Goal: Information Seeking & Learning: Learn about a topic

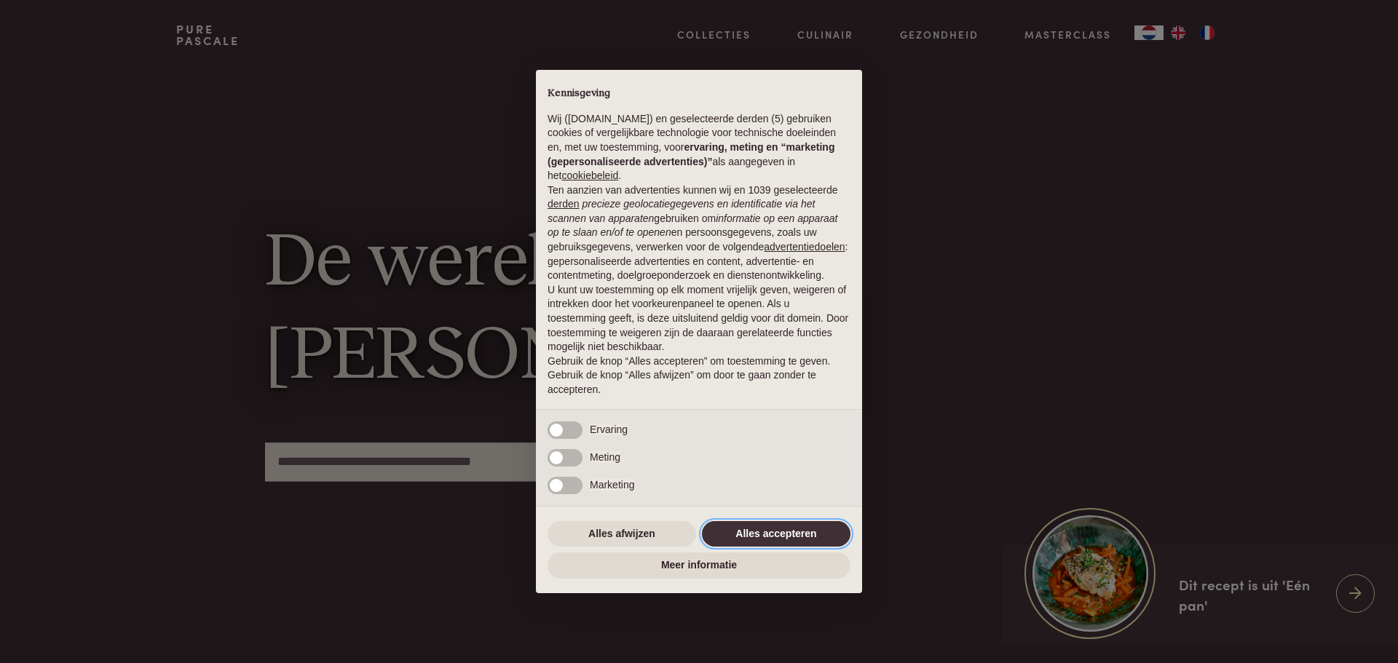
click at [811, 533] on button "Alles accepteren" at bounding box center [776, 534] width 149 height 26
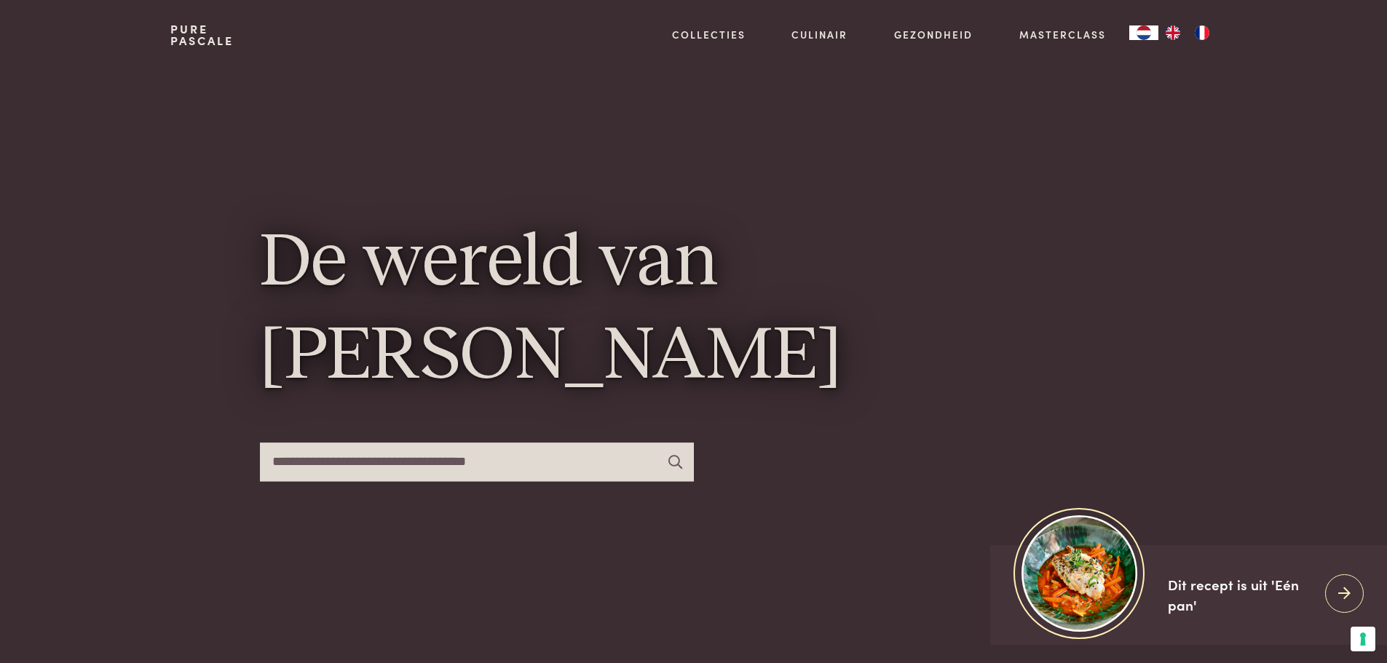
scroll to position [73, 0]
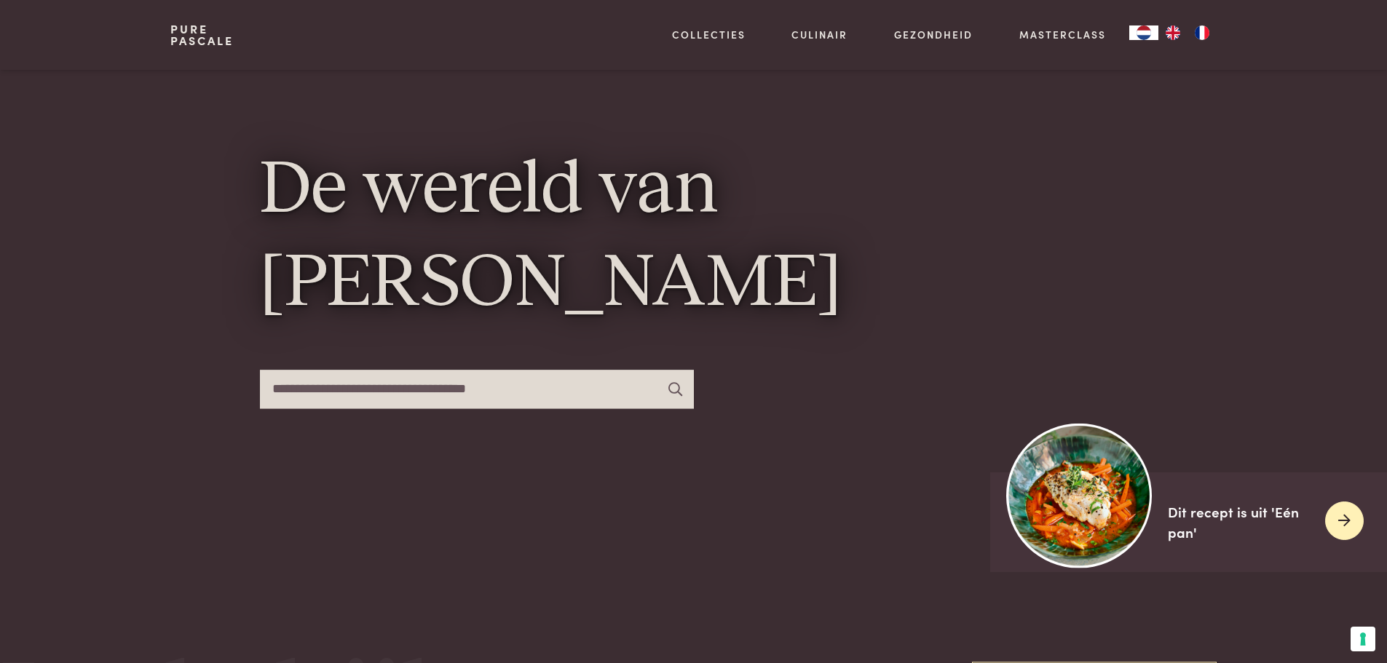
click at [1352, 526] on div at bounding box center [1344, 521] width 39 height 39
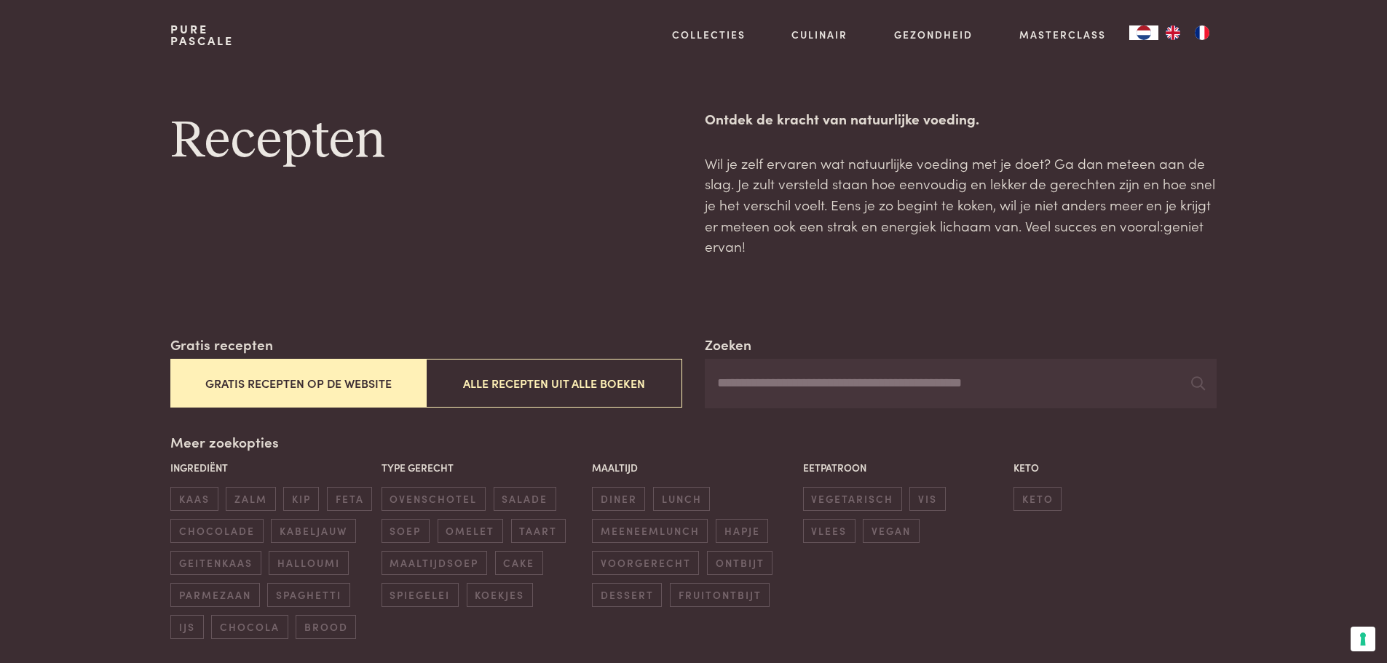
click at [237, 388] on button "Gratis recepten op de website" at bounding box center [298, 383] width 256 height 49
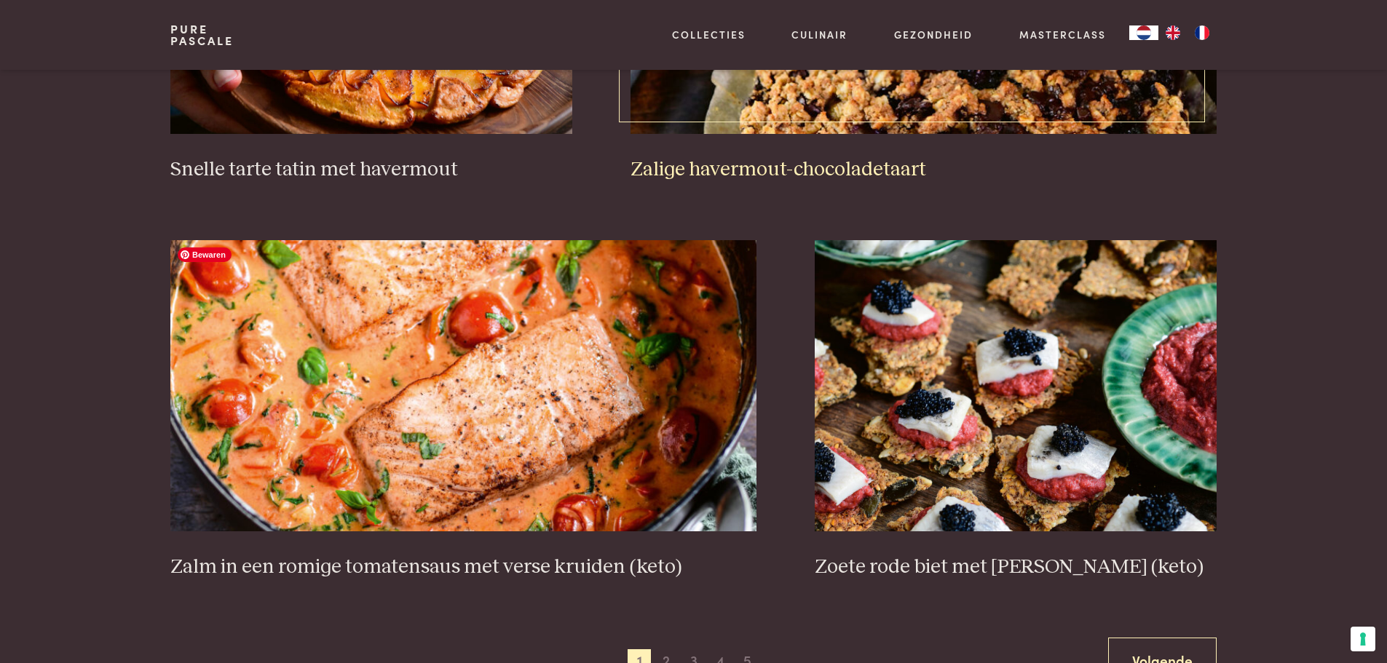
scroll to position [2519, 0]
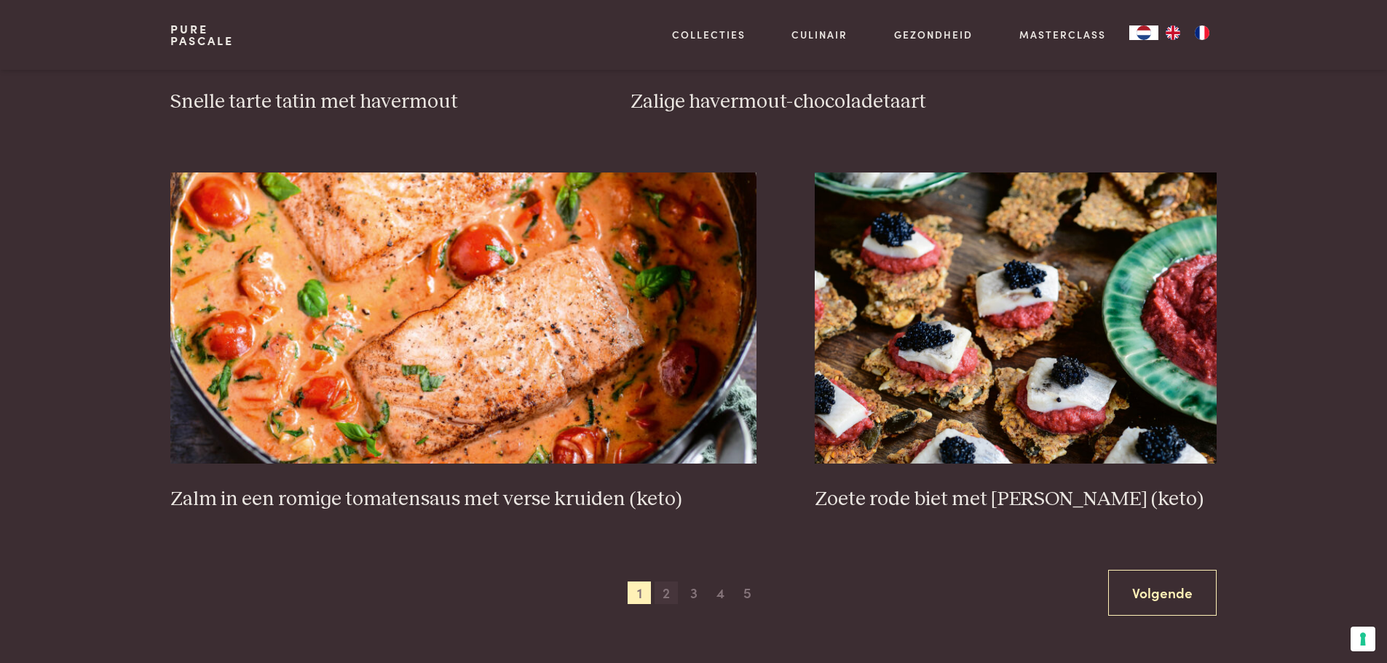
click at [662, 589] on span "2" at bounding box center [666, 593] width 23 height 23
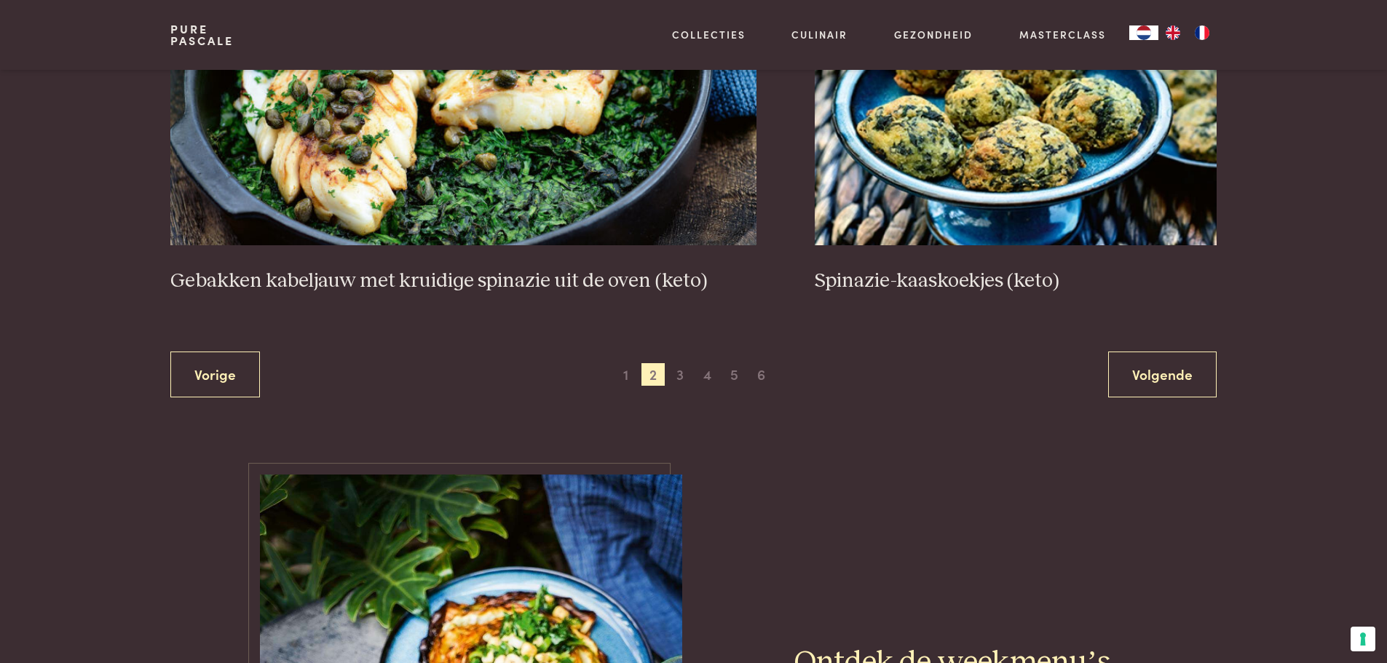
scroll to position [2810, 0]
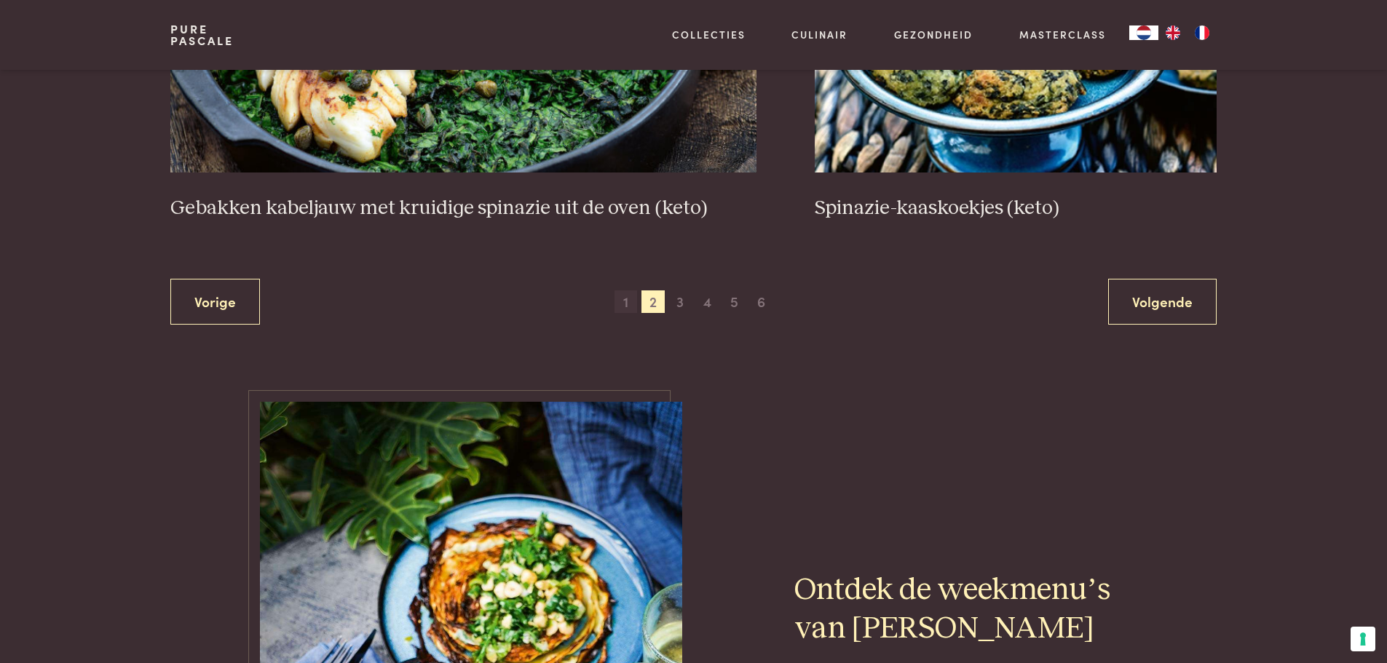
click at [623, 305] on span "1" at bounding box center [626, 302] width 23 height 23
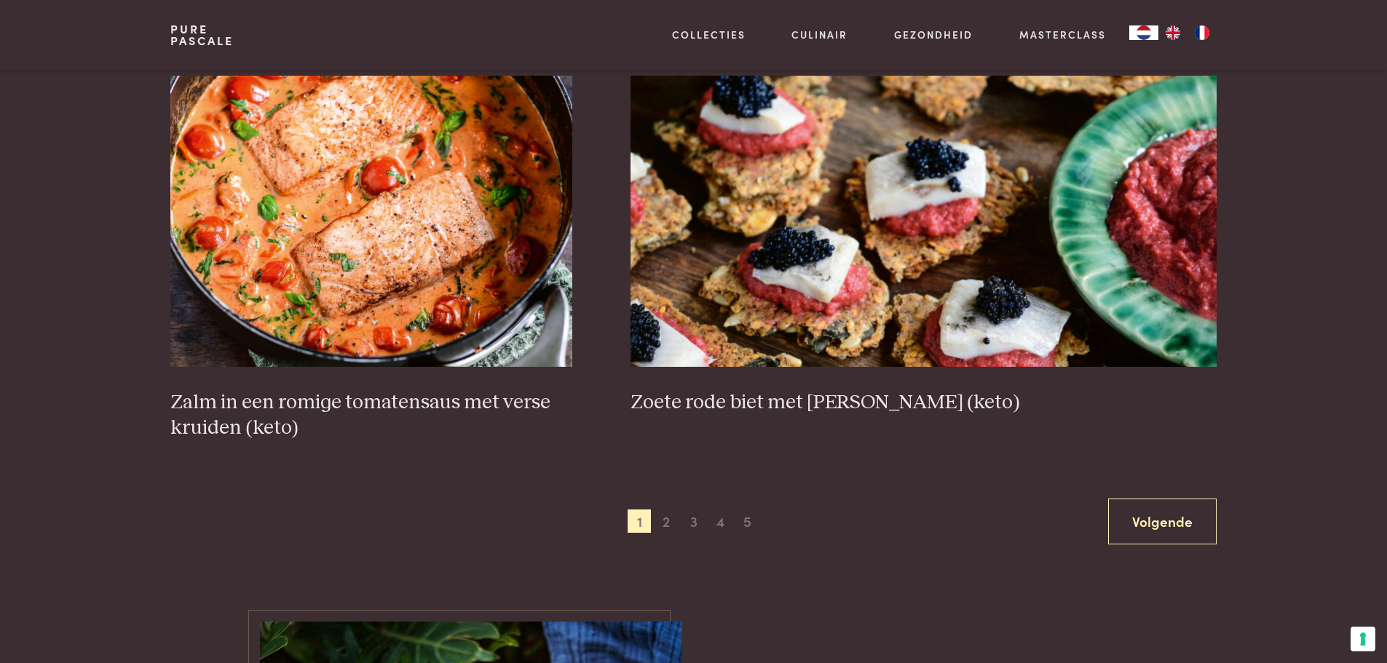
scroll to position [2228, 0]
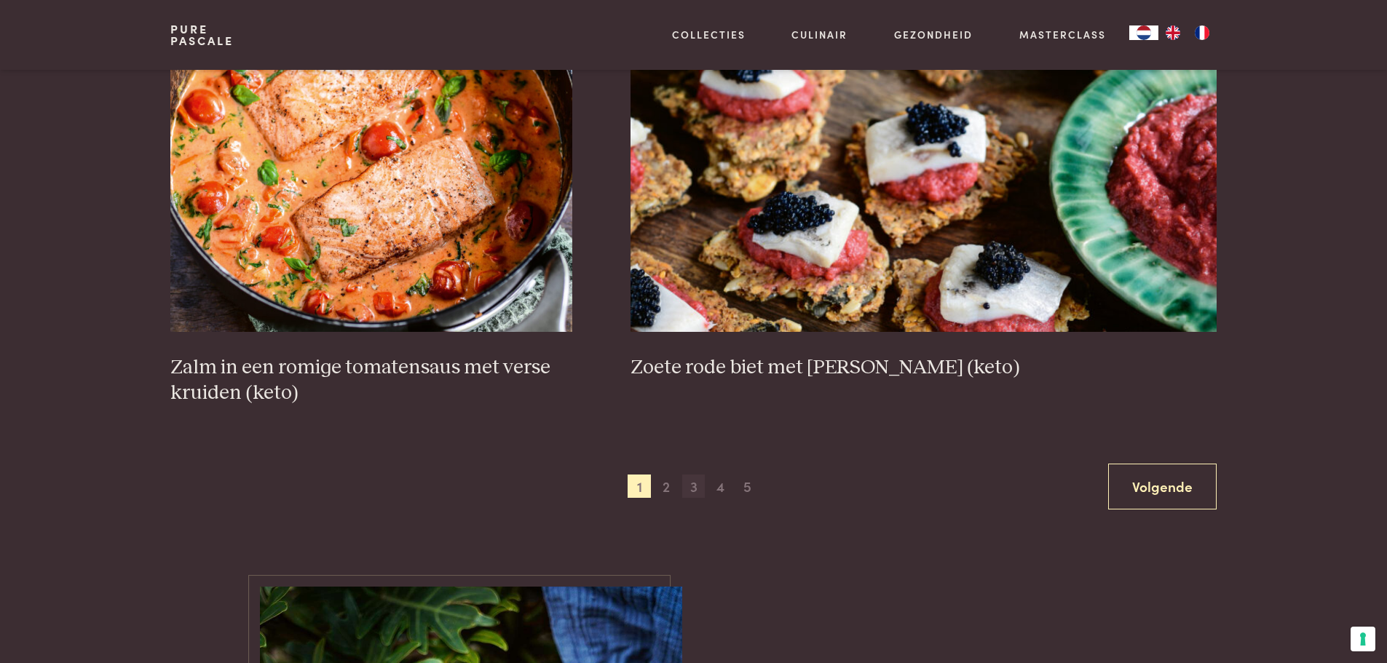
click at [687, 486] on span "3" at bounding box center [693, 486] width 23 height 23
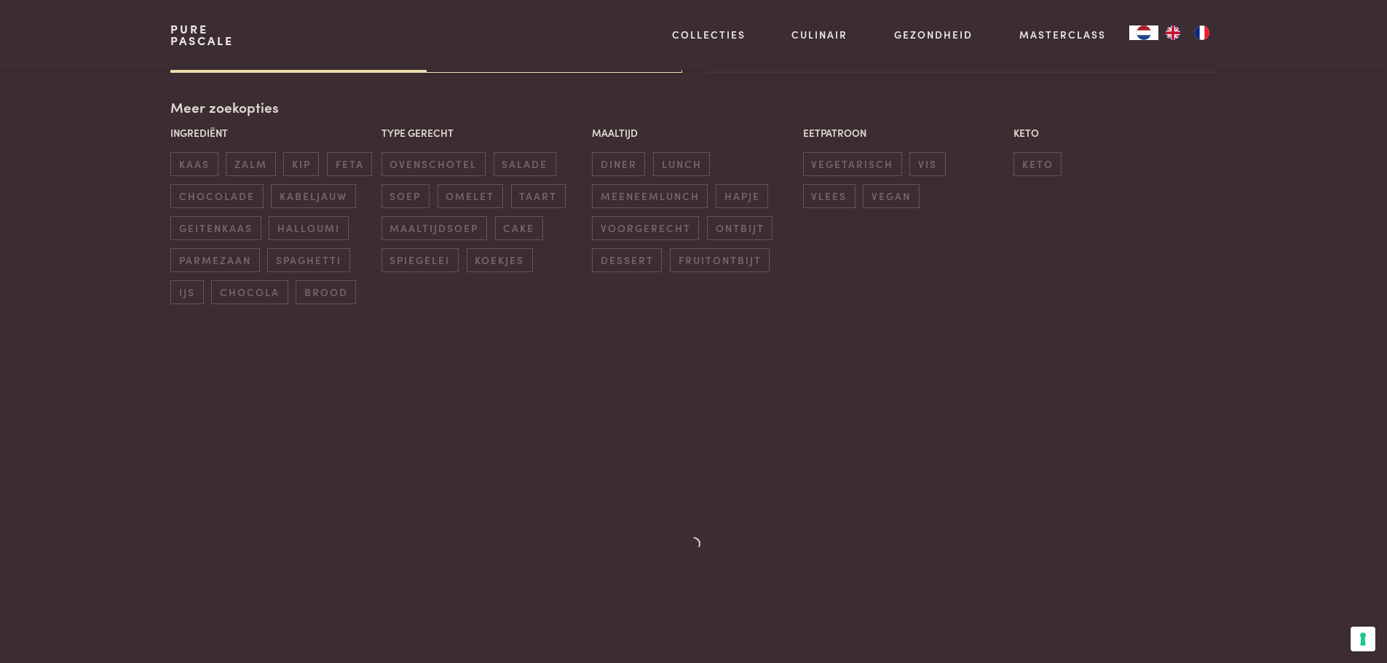
scroll to position [334, 0]
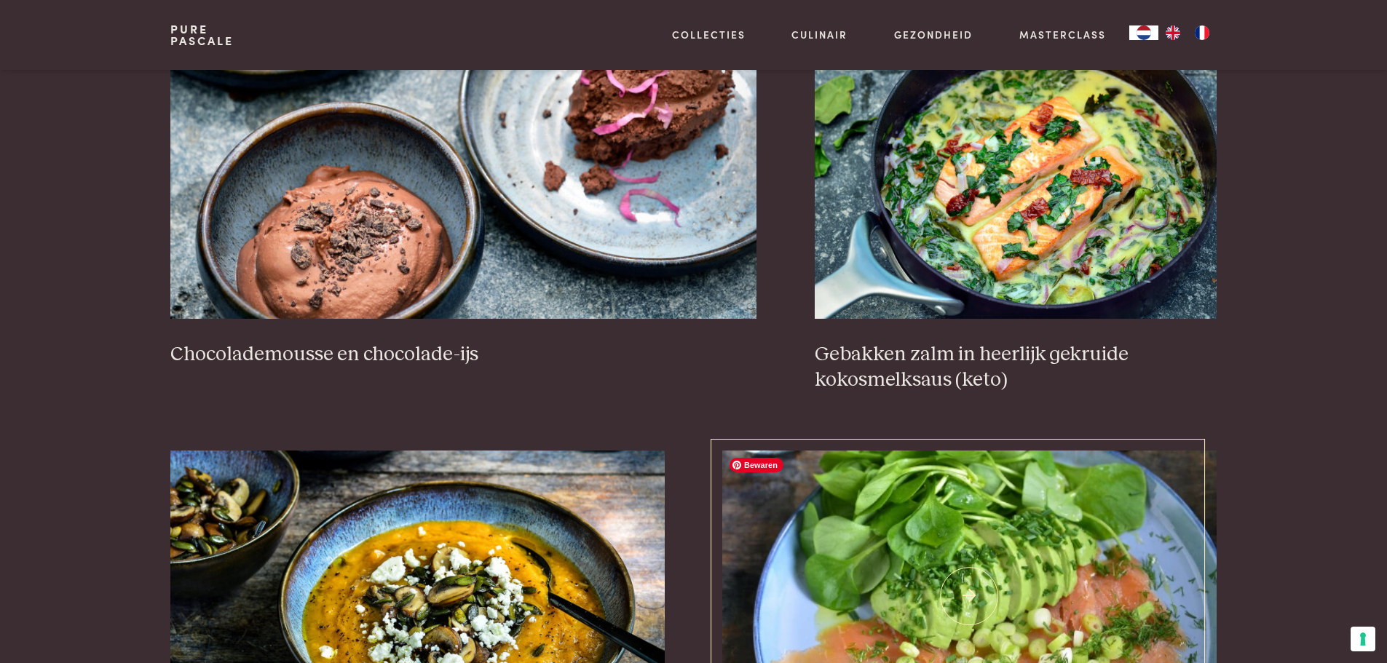
scroll to position [1427, 0]
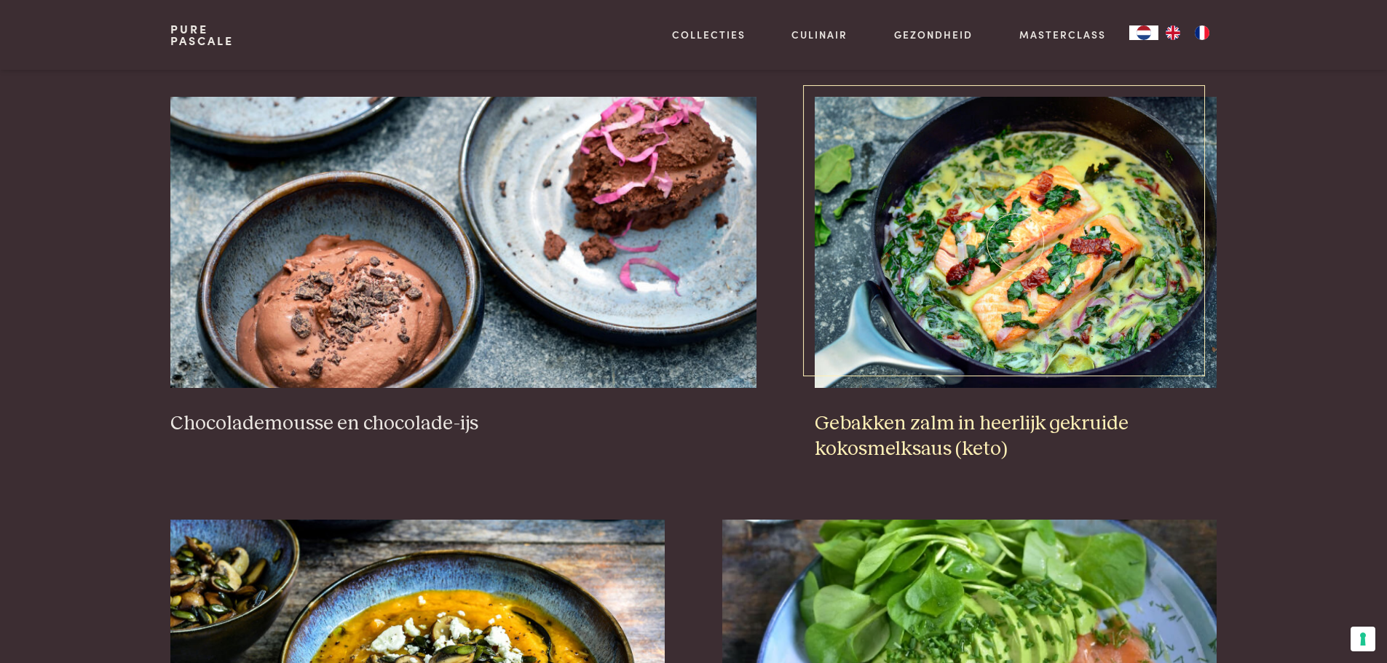
click at [1189, 454] on h3 "Gebakken zalm in heerlijk gekruide kokosmelksaus (keto)" at bounding box center [1016, 436] width 402 height 50
click at [697, 579] on div "Heerlijk noten-kaasbrood met olijfolie en Provençaalse kruiden (keto) Rauwe zal…" at bounding box center [693, 504] width 1046 height 2507
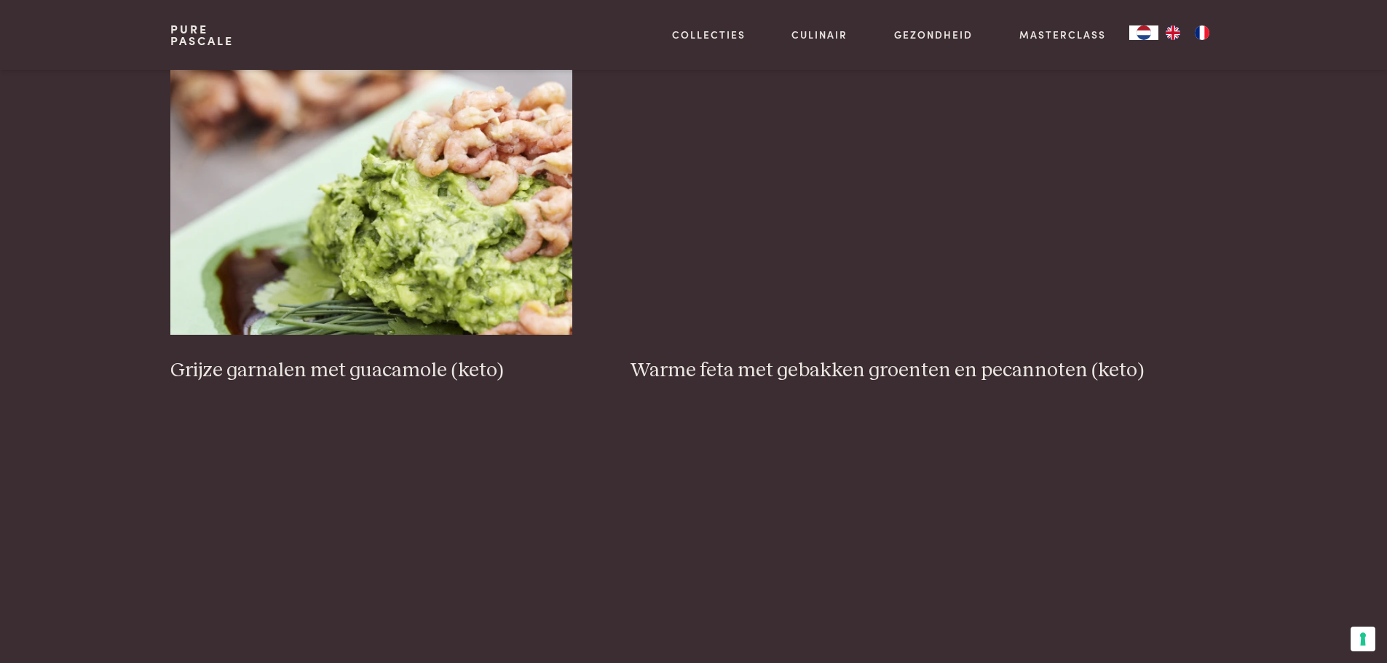
scroll to position [2665, 0]
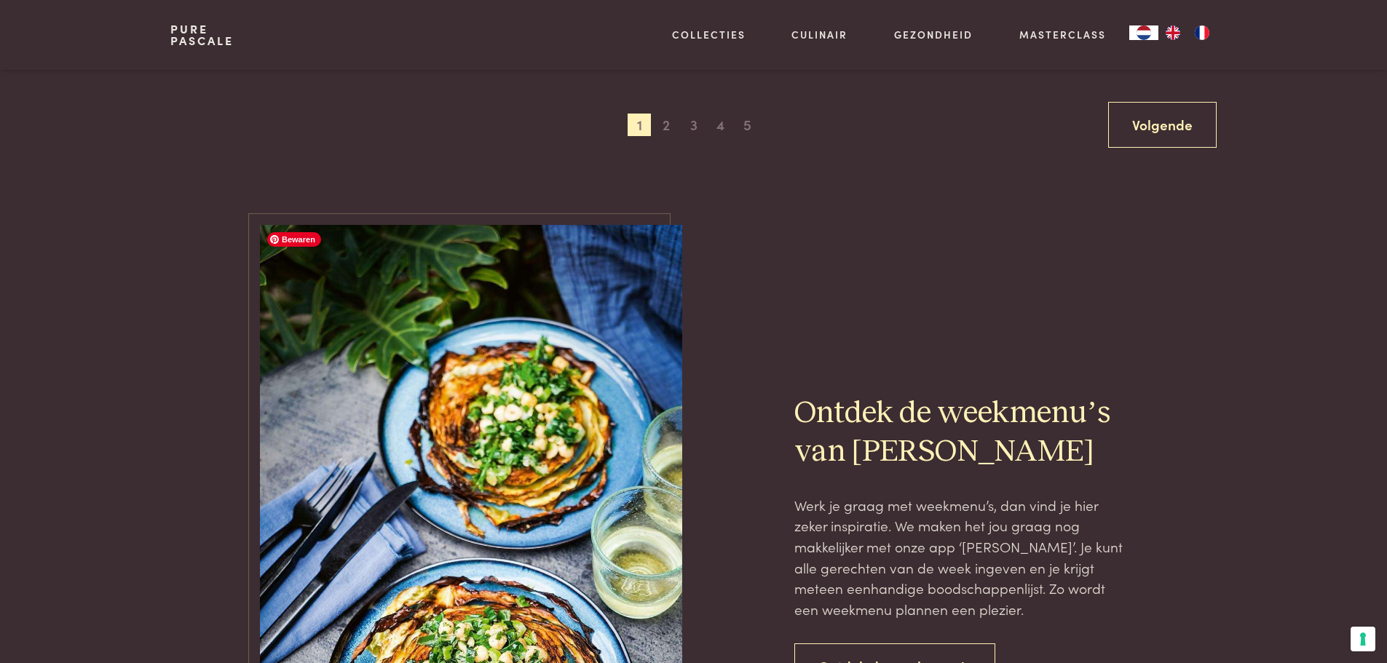
scroll to position [2810, 0]
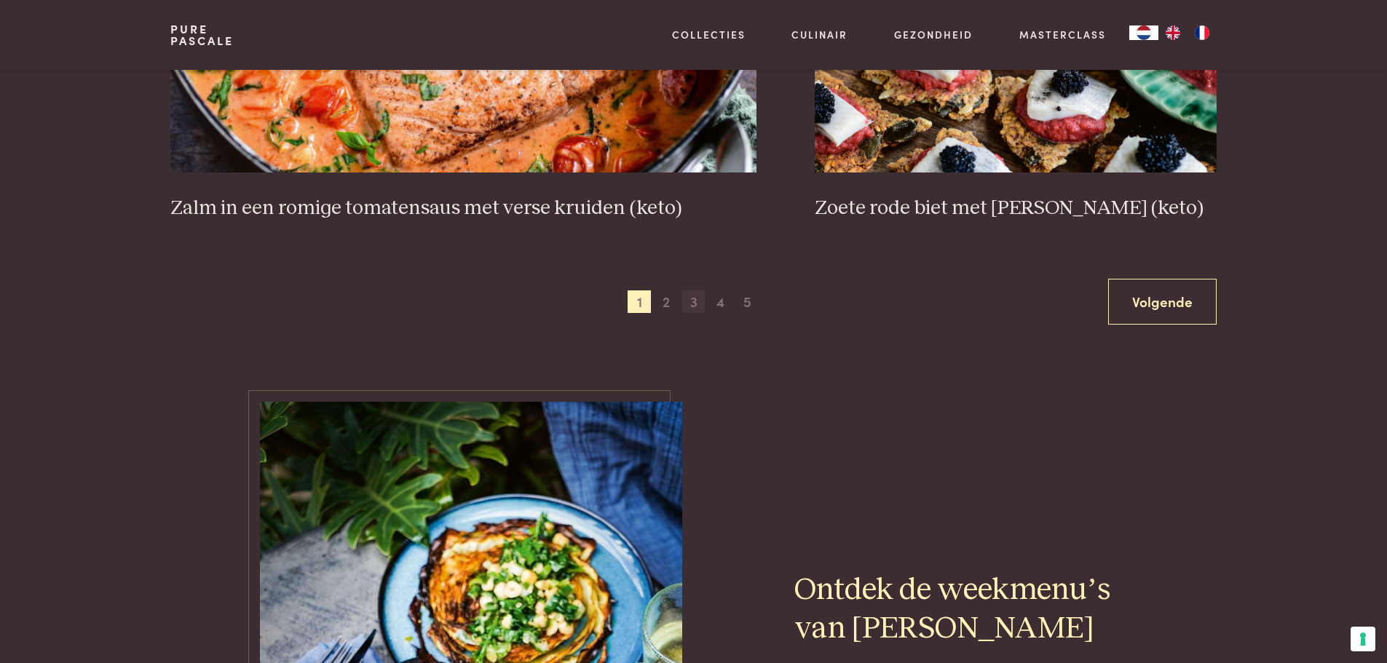
click at [698, 310] on span "3" at bounding box center [693, 302] width 23 height 23
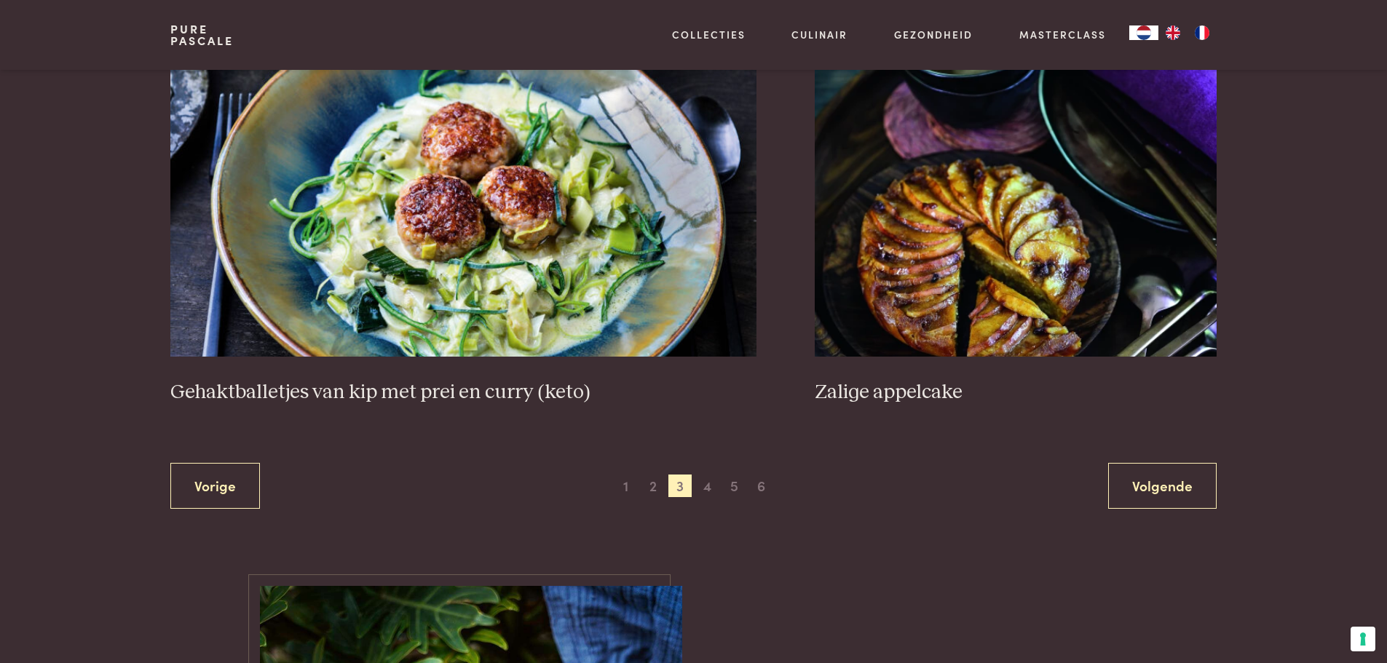
scroll to position [2738, 0]
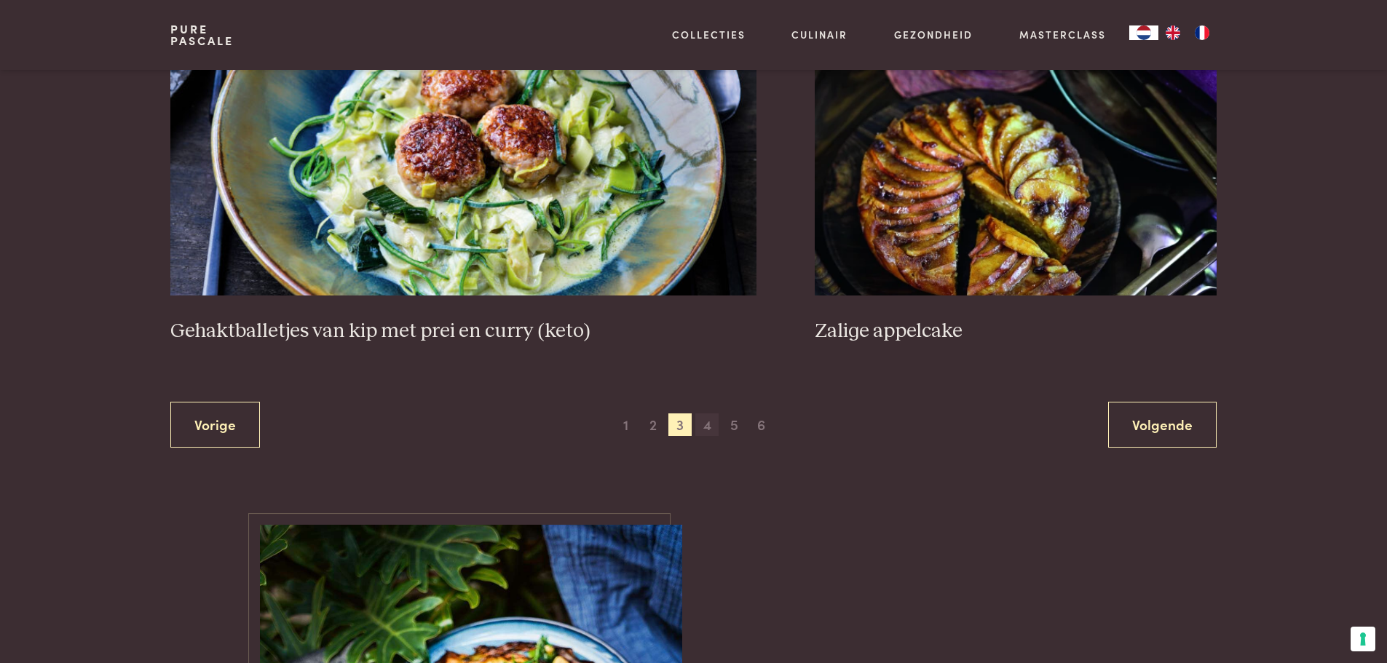
click at [711, 427] on span "4" at bounding box center [707, 425] width 23 height 23
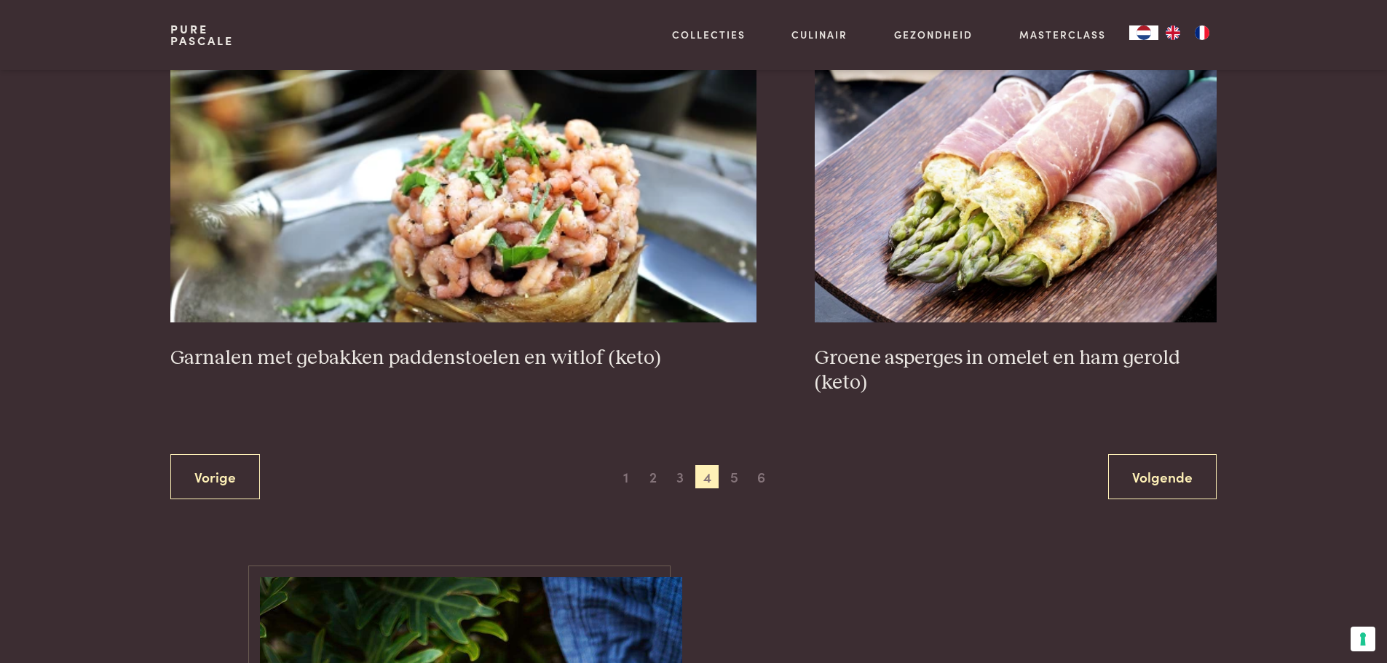
scroll to position [2738, 0]
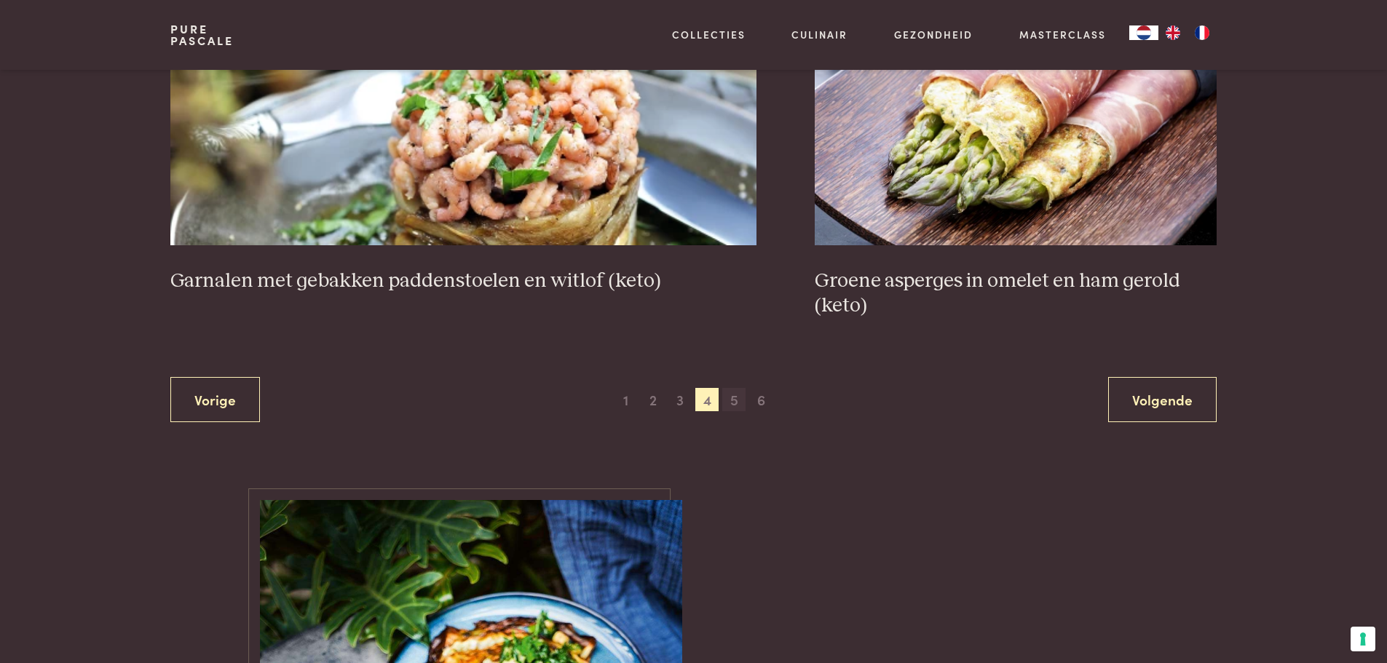
click at [734, 403] on span "5" at bounding box center [733, 399] width 23 height 23
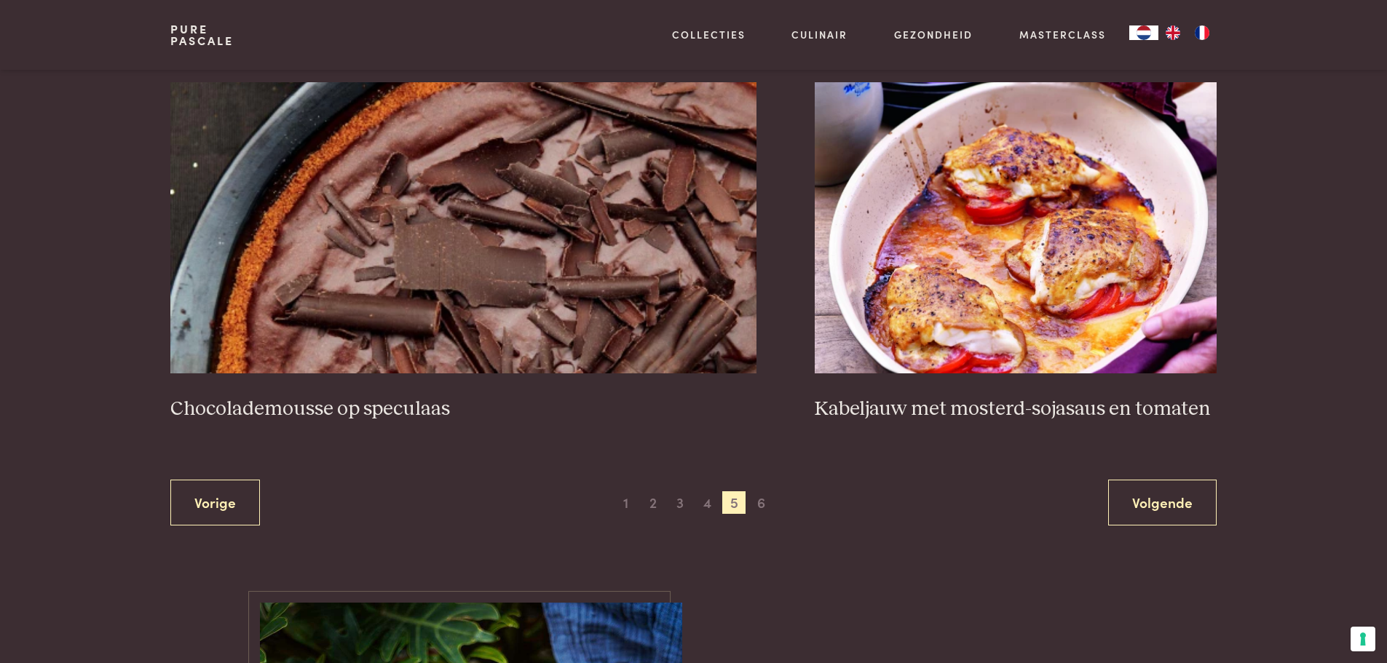
scroll to position [2665, 0]
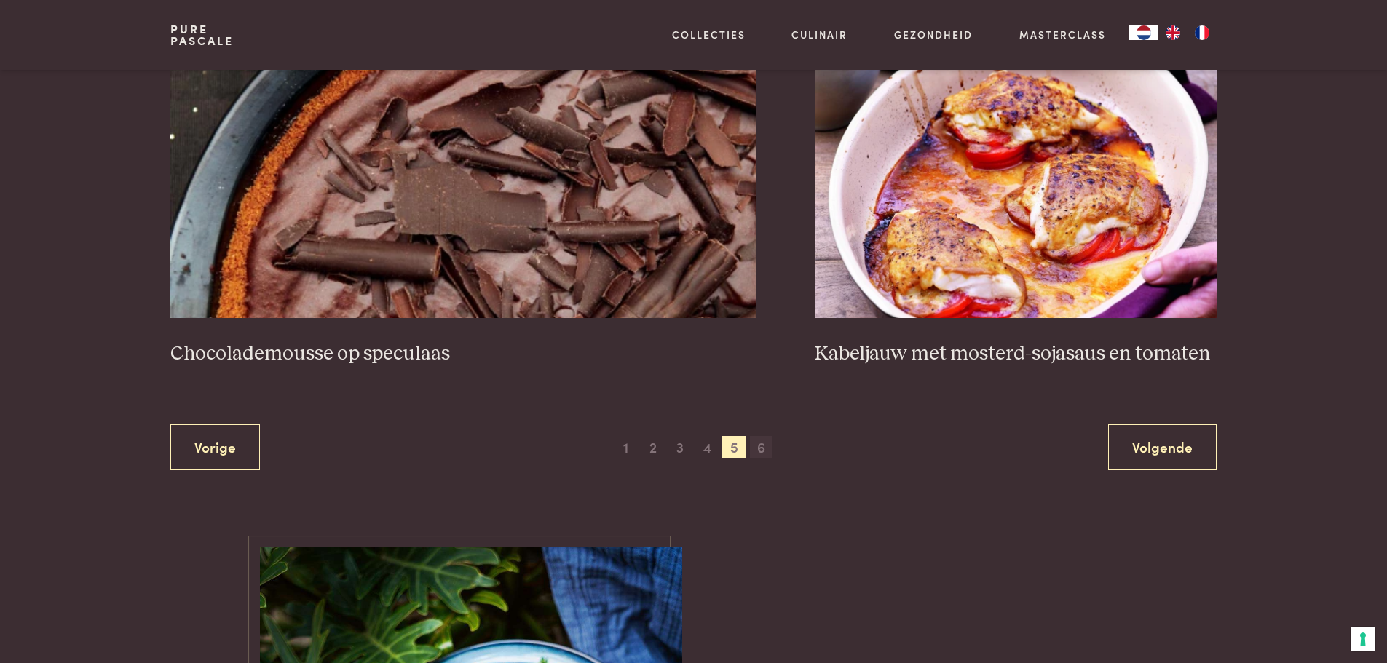
click at [768, 454] on span "6" at bounding box center [761, 447] width 23 height 23
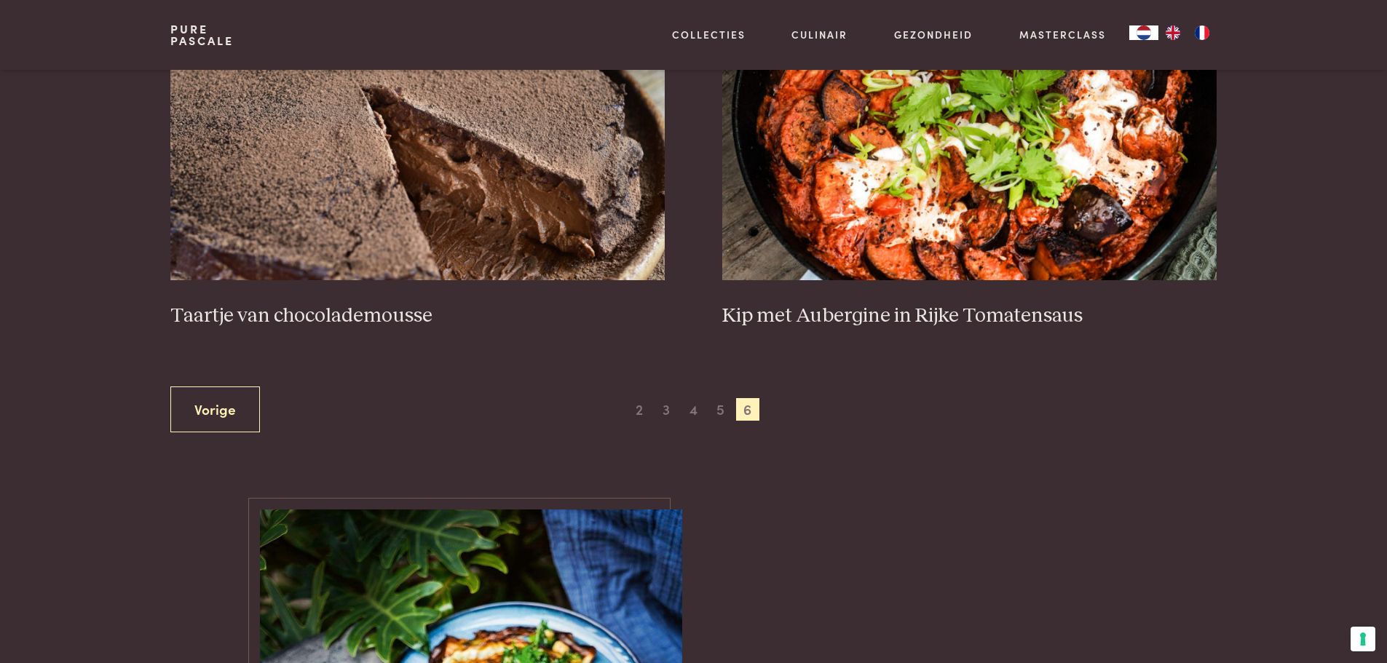
scroll to position [698, 0]
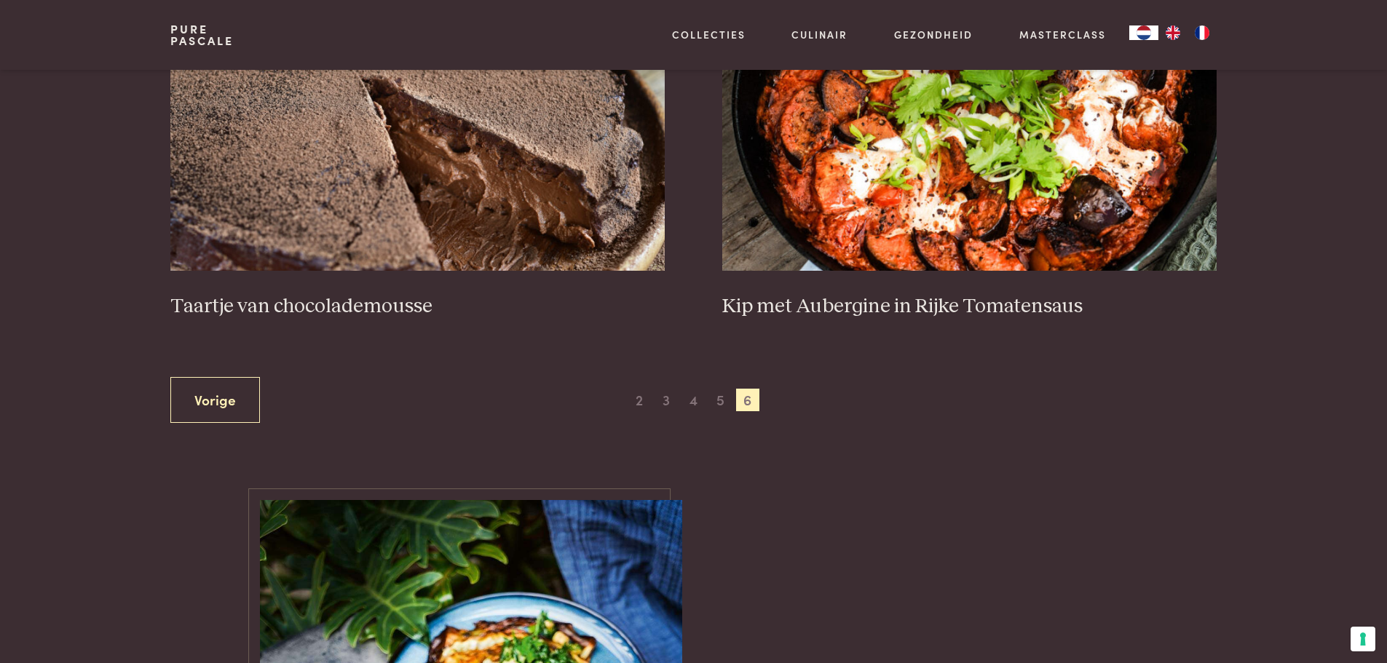
scroll to position [398, 0]
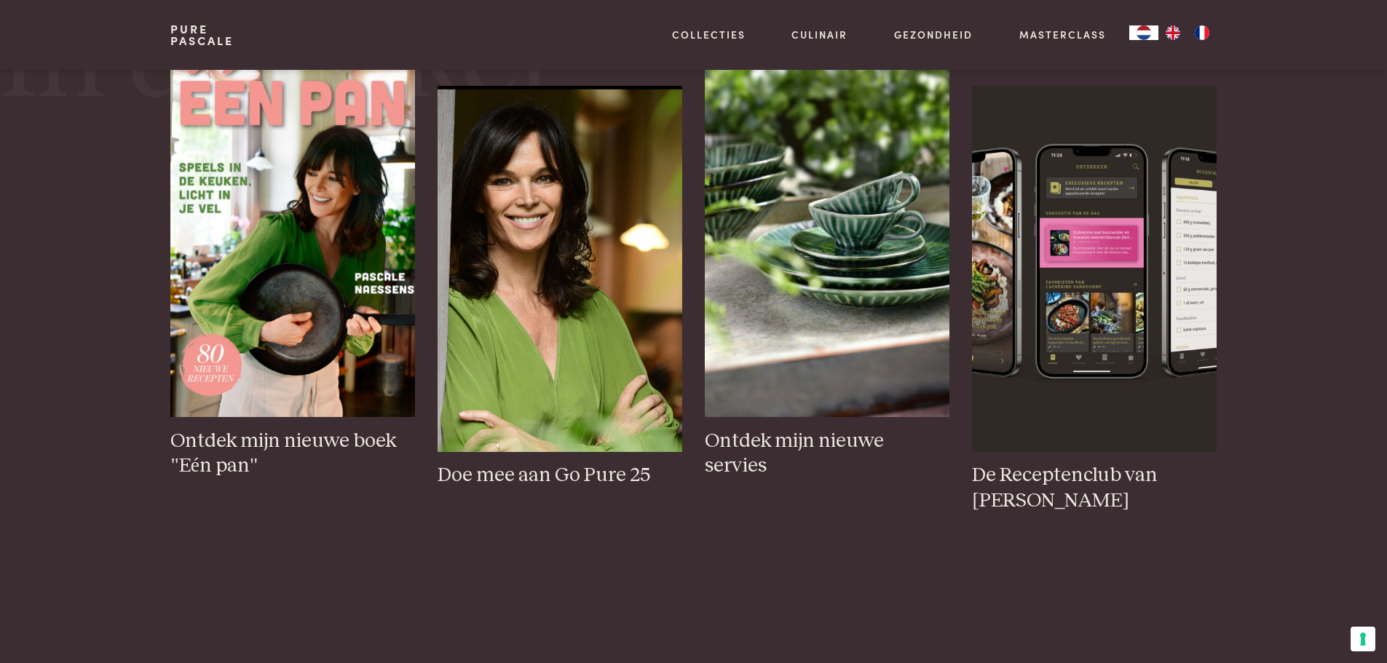
scroll to position [728, 0]
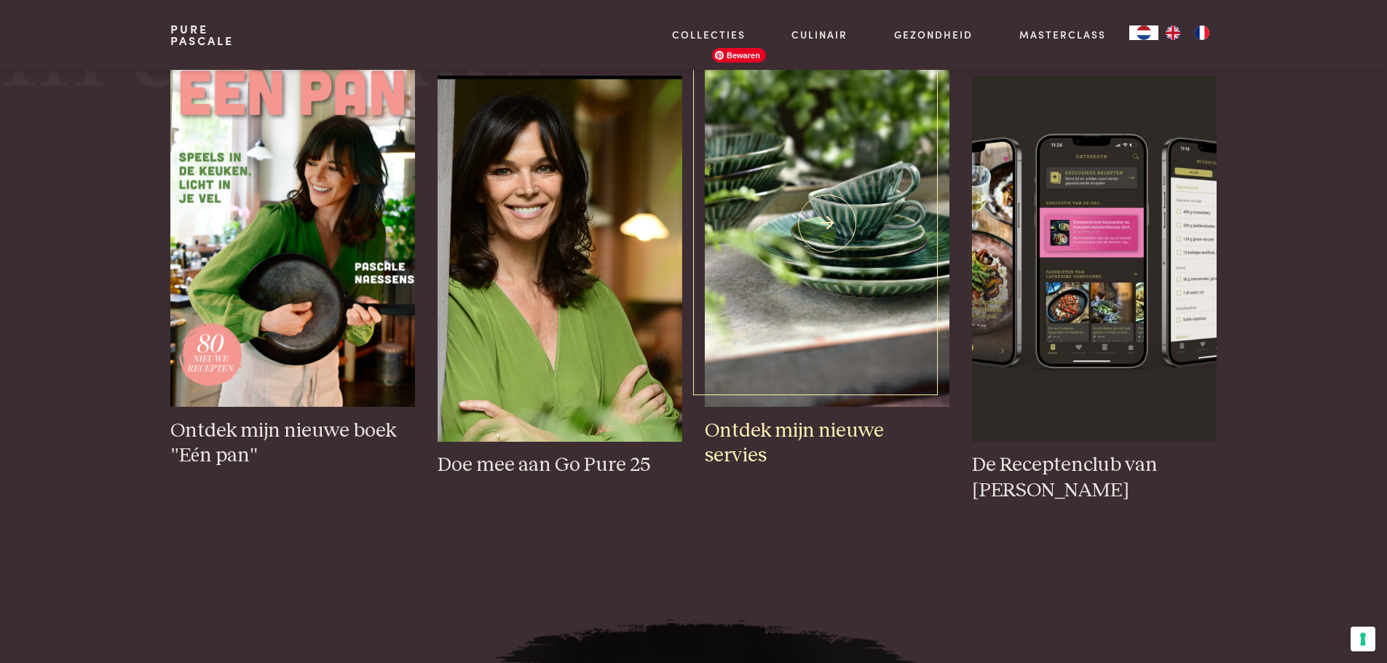
click at [832, 238] on img at bounding box center [827, 224] width 244 height 366
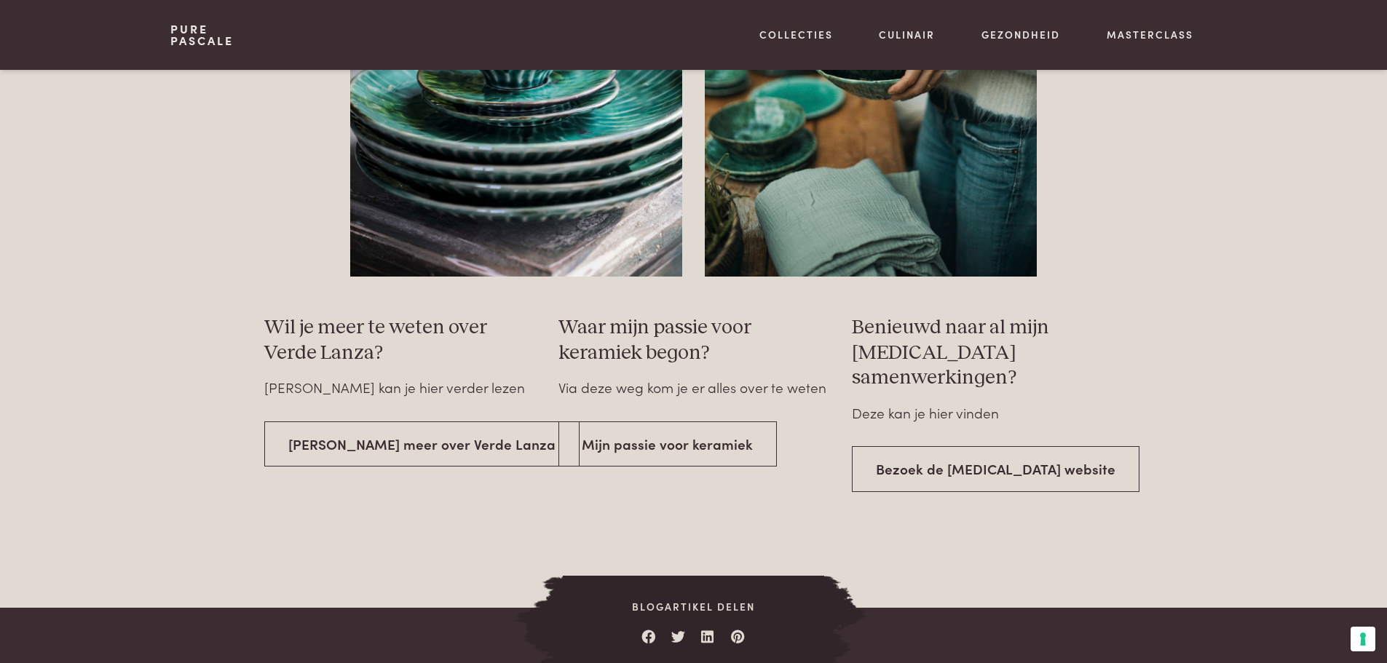
scroll to position [2476, 0]
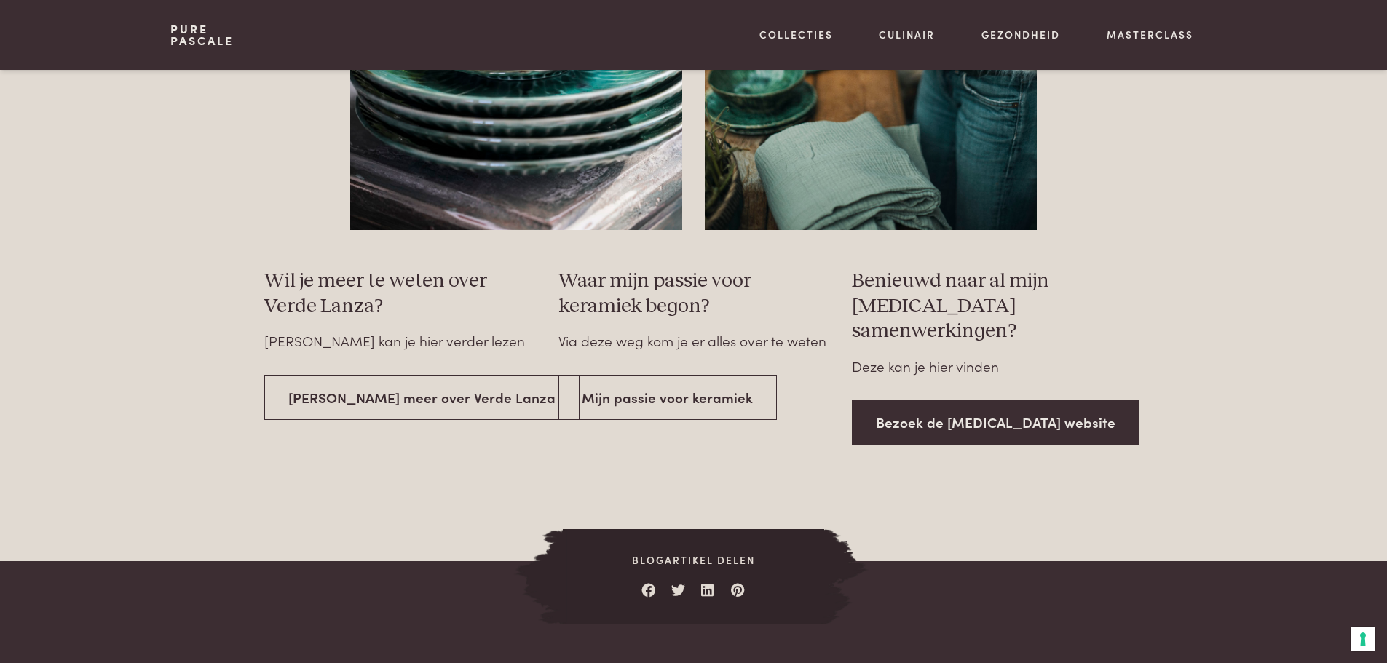
click at [994, 401] on link "Bezoek de [MEDICAL_DATA] website" at bounding box center [996, 423] width 288 height 46
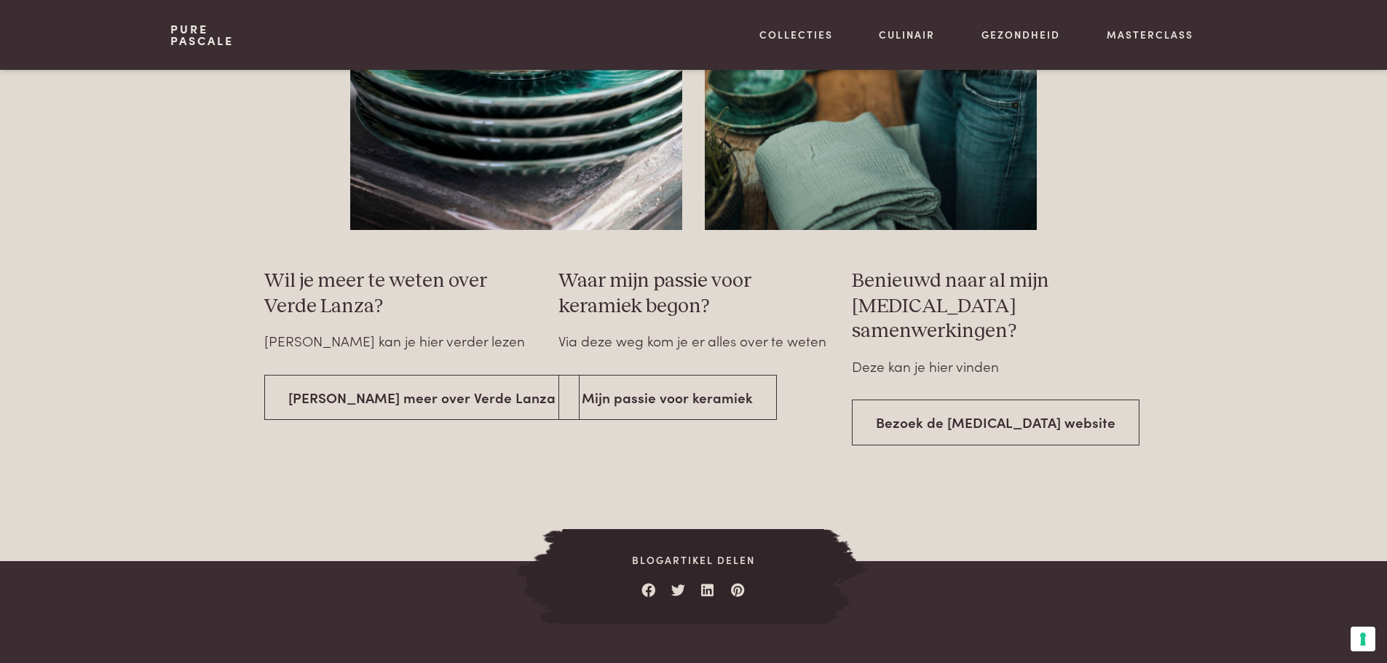
scroll to position [2112, 0]
